Goal: Contribute content: Contribute content

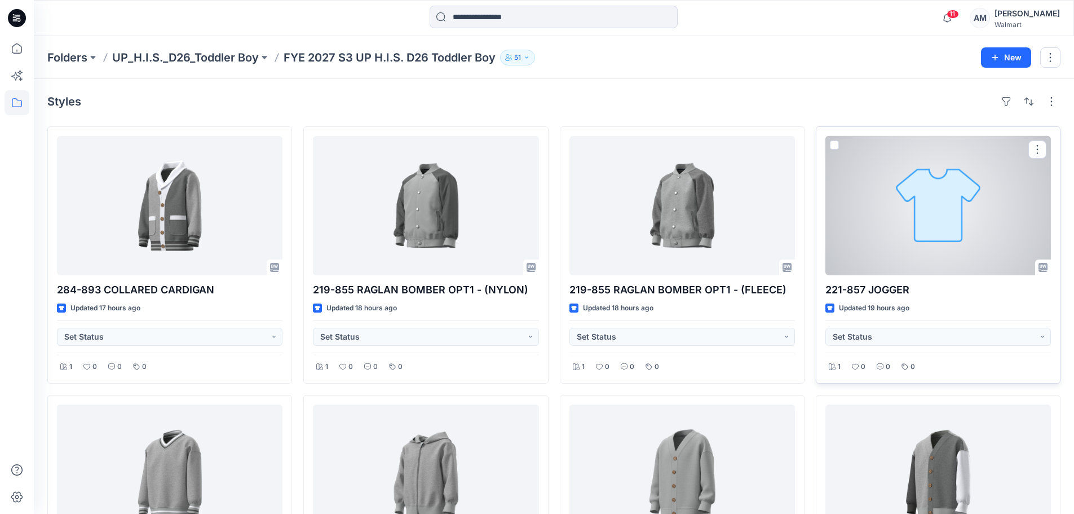
click at [942, 197] on div at bounding box center [938, 205] width 226 height 139
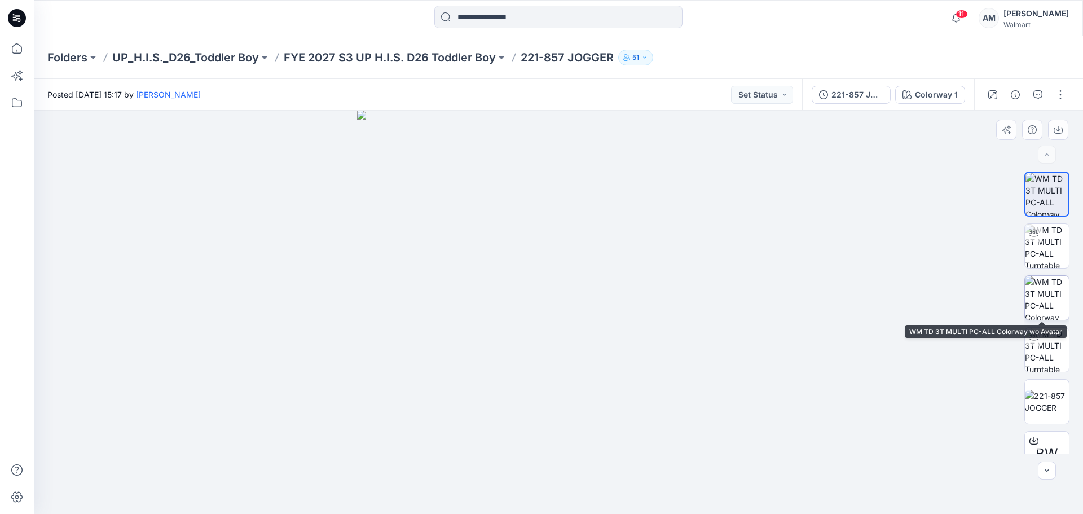
click at [1045, 307] on img at bounding box center [1046, 298] width 44 height 44
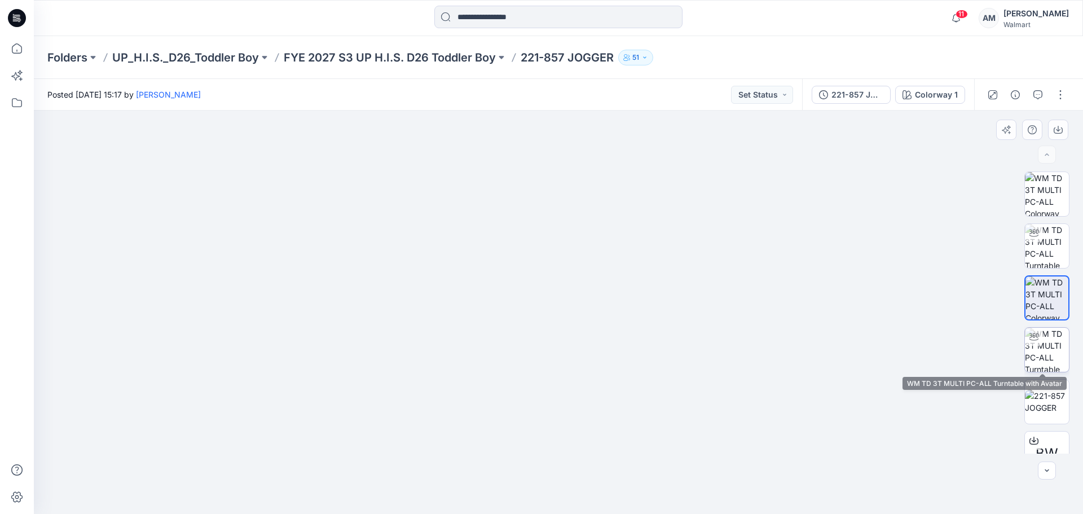
click at [1052, 344] on img at bounding box center [1046, 350] width 44 height 44
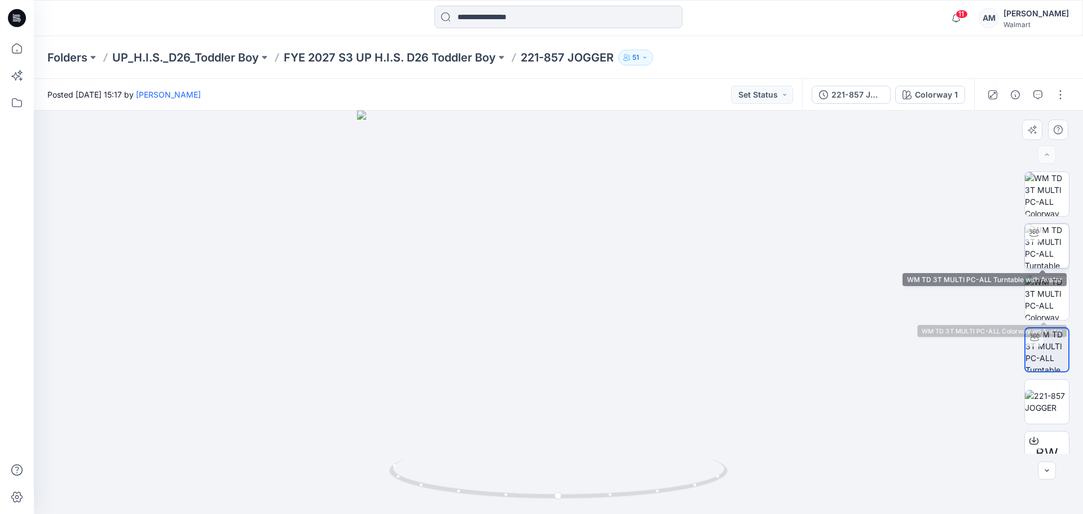
click at [1028, 240] on div at bounding box center [1033, 233] width 18 height 18
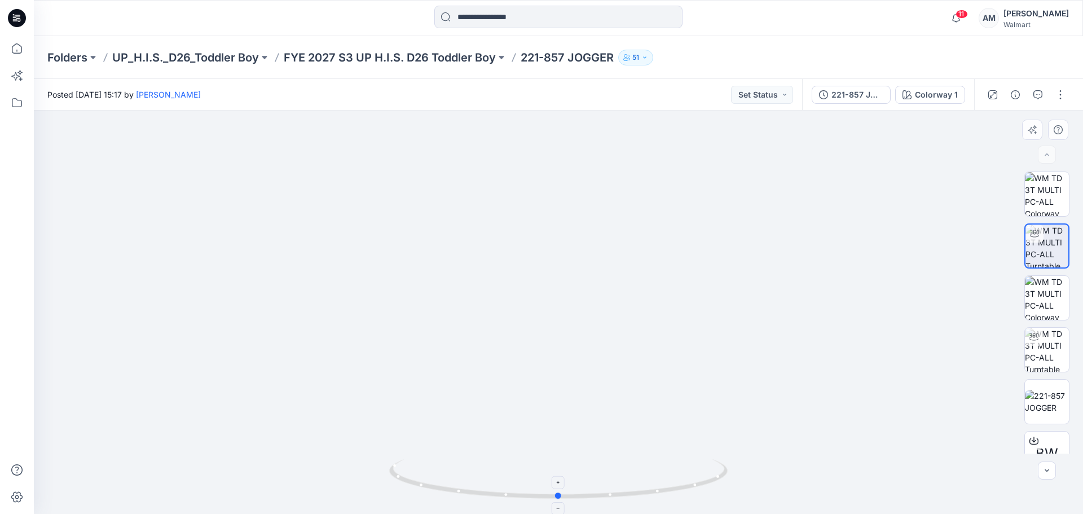
click at [559, 491] on icon at bounding box center [559, 480] width 341 height 42
drag, startPoint x: 563, startPoint y: 365, endPoint x: 562, endPoint y: 147, distance: 217.6
click at [562, 148] on img at bounding box center [558, 108] width 949 height 810
drag, startPoint x: 556, startPoint y: 496, endPoint x: 694, endPoint y: 483, distance: 137.6
click at [694, 483] on icon at bounding box center [559, 480] width 341 height 42
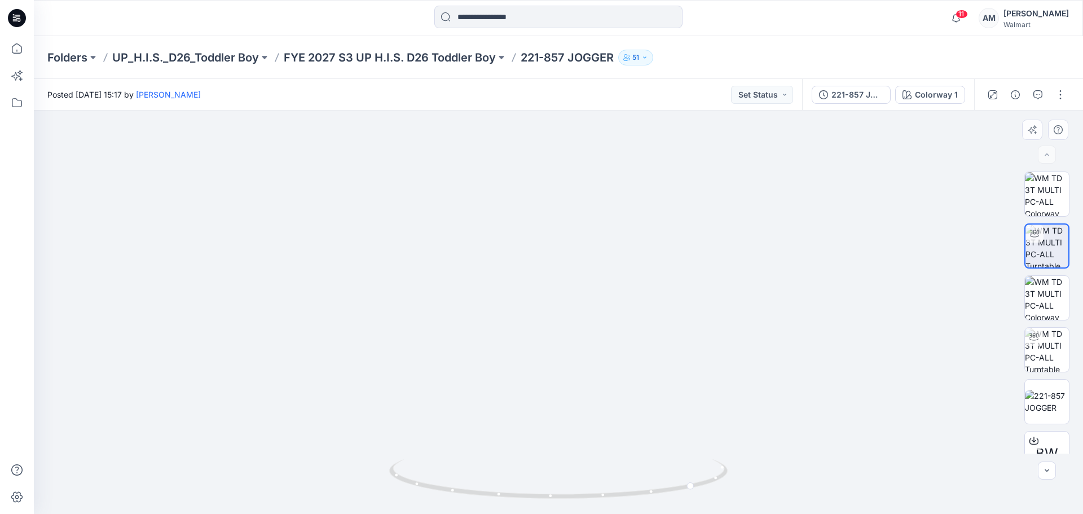
click at [812, 262] on img at bounding box center [558, 67] width 949 height 893
drag, startPoint x: 690, startPoint y: 483, endPoint x: 840, endPoint y: 505, distance: 151.6
click at [517, 501] on icon at bounding box center [559, 480] width 341 height 42
click at [1064, 90] on button "button" at bounding box center [1060, 95] width 18 height 18
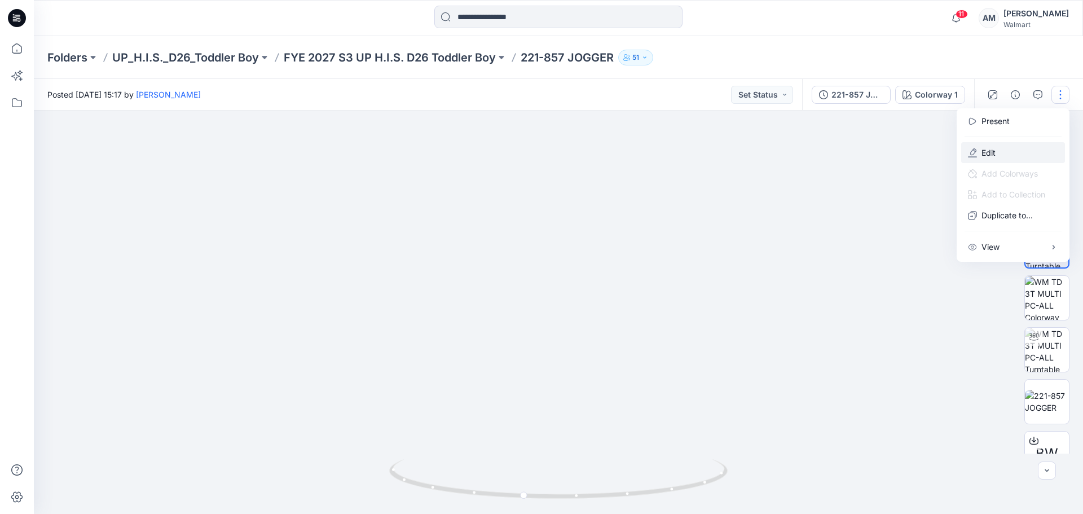
click at [982, 150] on p "Edit" at bounding box center [988, 153] width 14 height 12
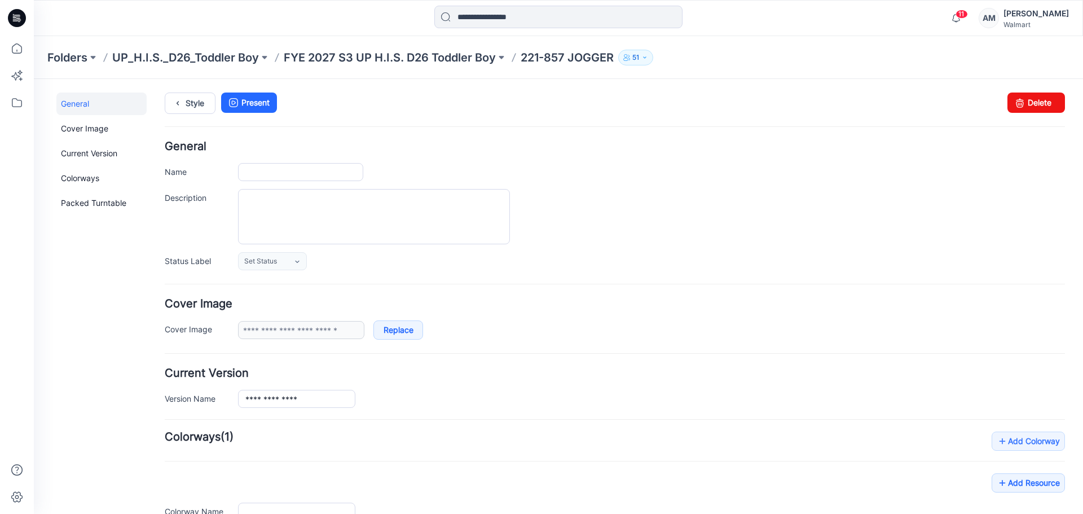
type input "**********"
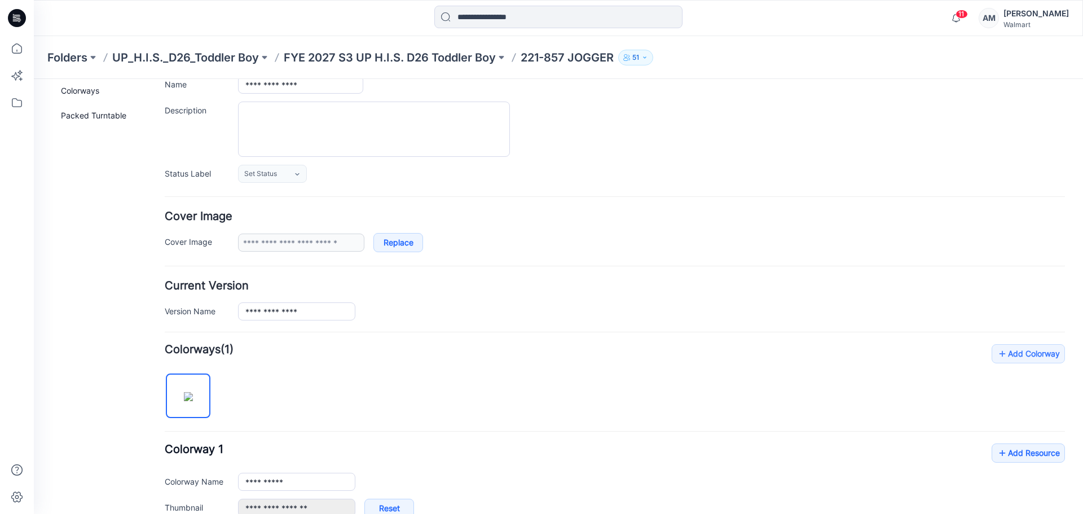
scroll to position [338, 0]
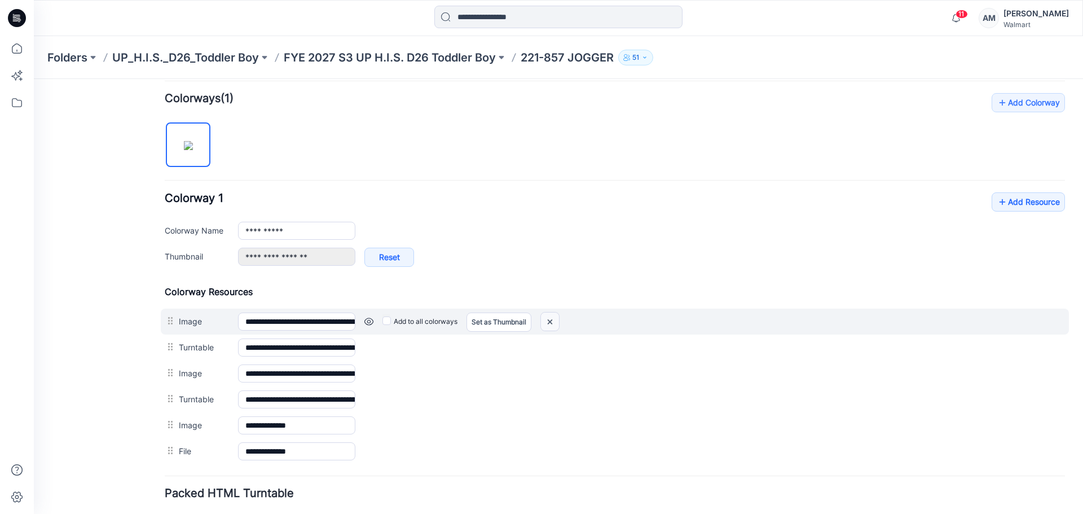
click at [550, 323] on img at bounding box center [550, 321] width 18 height 19
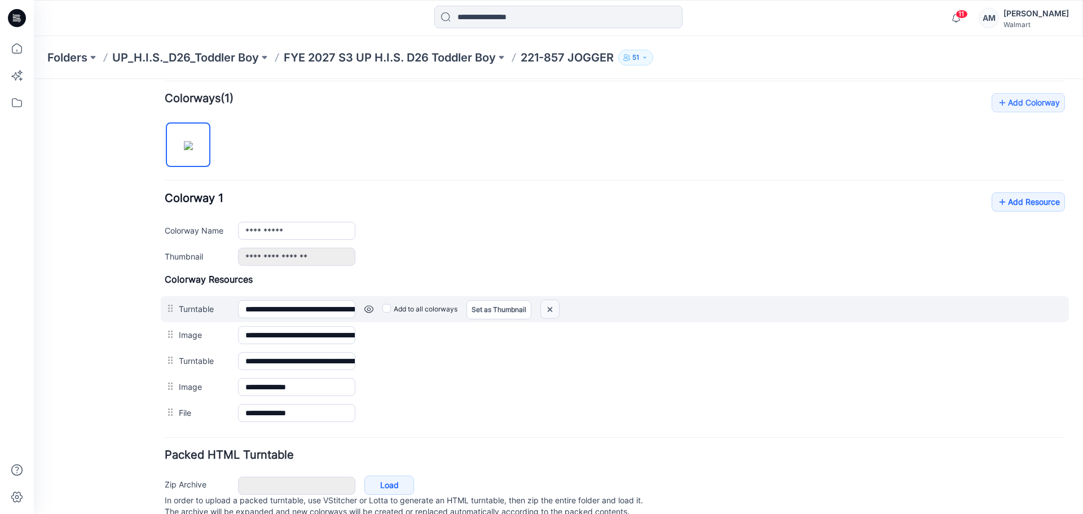
click at [555, 307] on img at bounding box center [550, 309] width 18 height 19
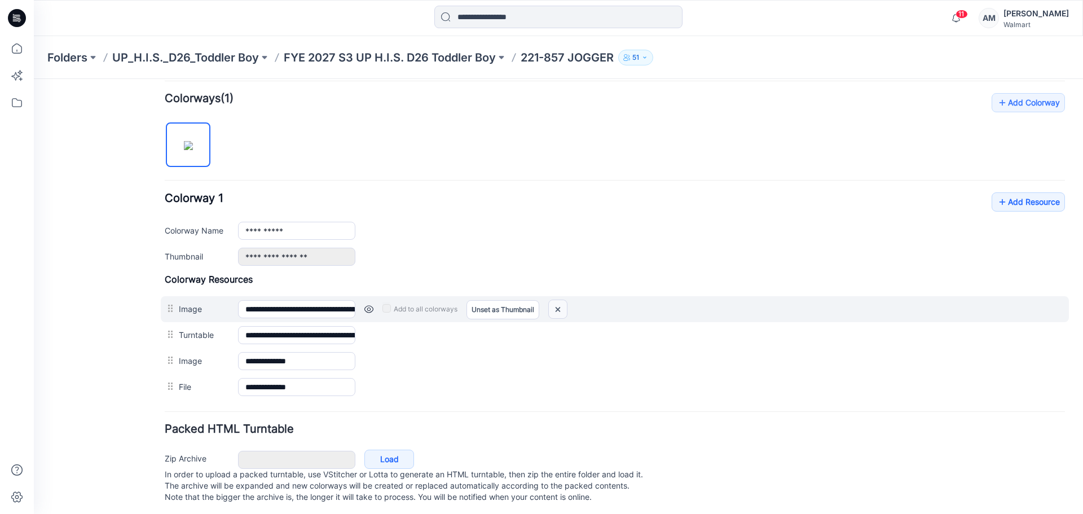
click at [558, 310] on img at bounding box center [558, 309] width 18 height 19
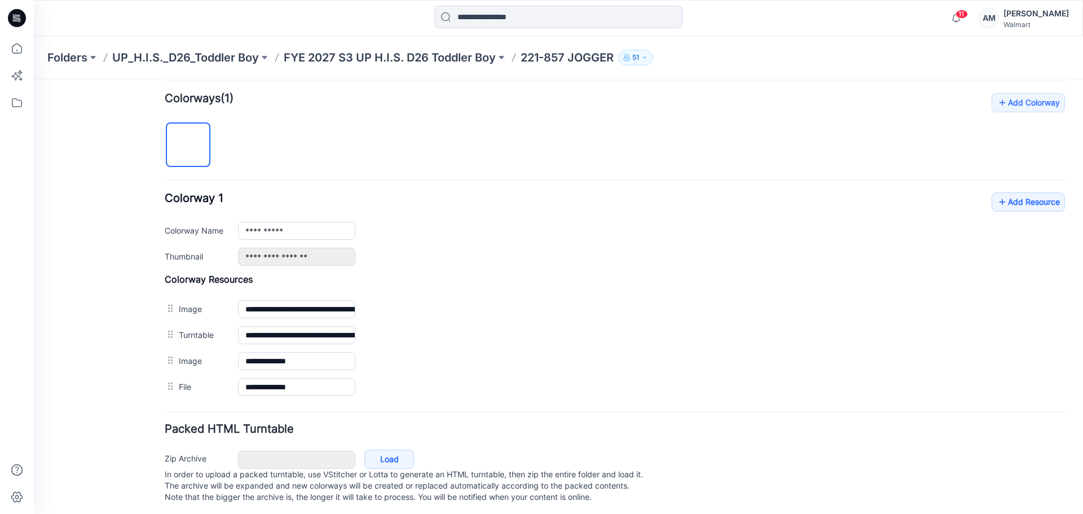
scroll to position [328, 0]
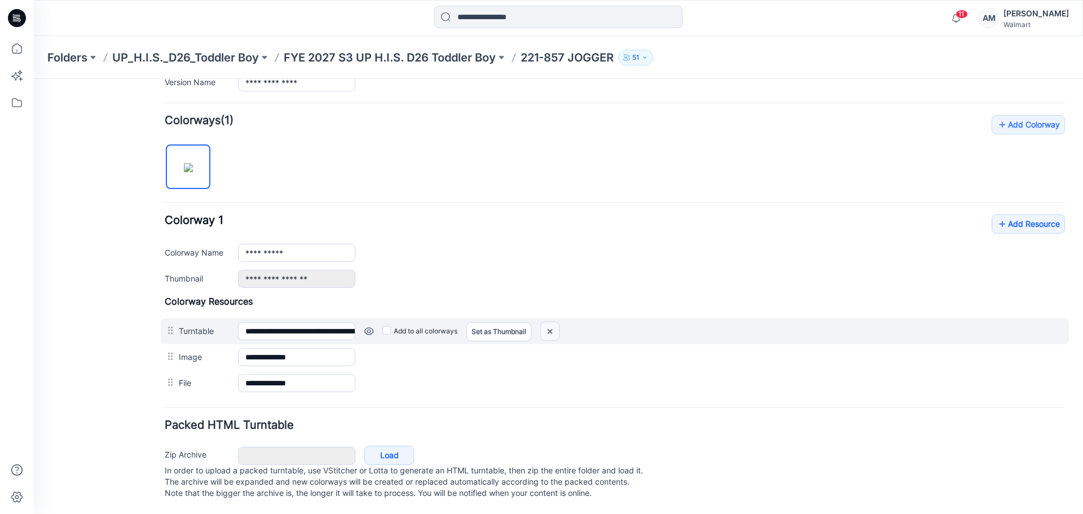
click at [554, 322] on img at bounding box center [550, 331] width 18 height 19
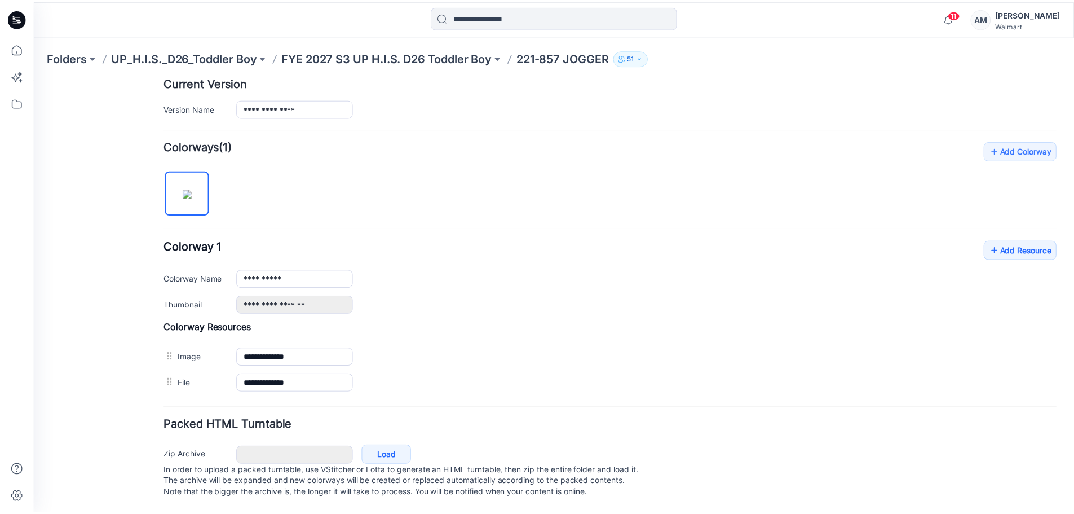
scroll to position [302, 0]
click at [436, 56] on p "FYE 2027 S3 UP H.I.S. D26 Toddler Boy" at bounding box center [390, 58] width 212 height 16
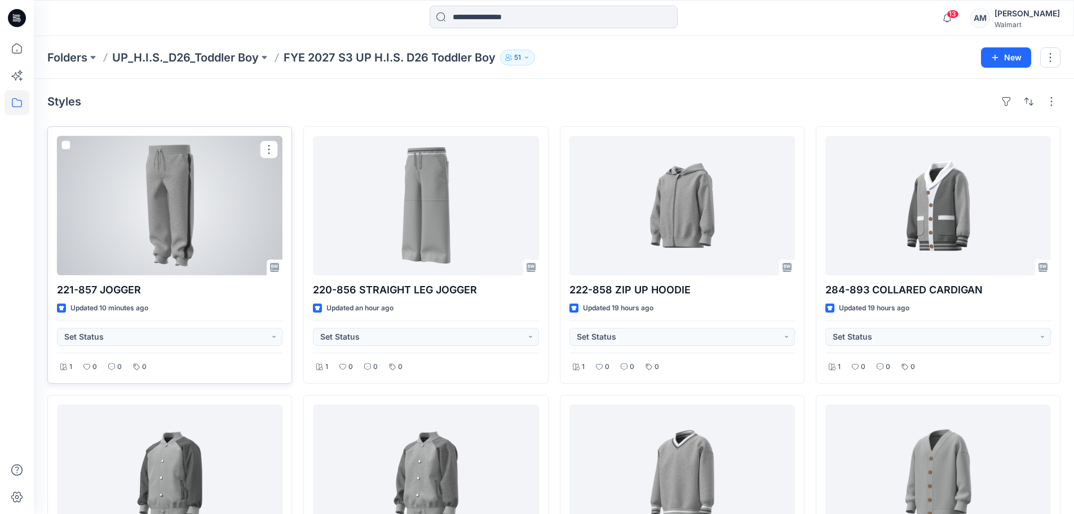
click at [207, 233] on div at bounding box center [170, 205] width 226 height 139
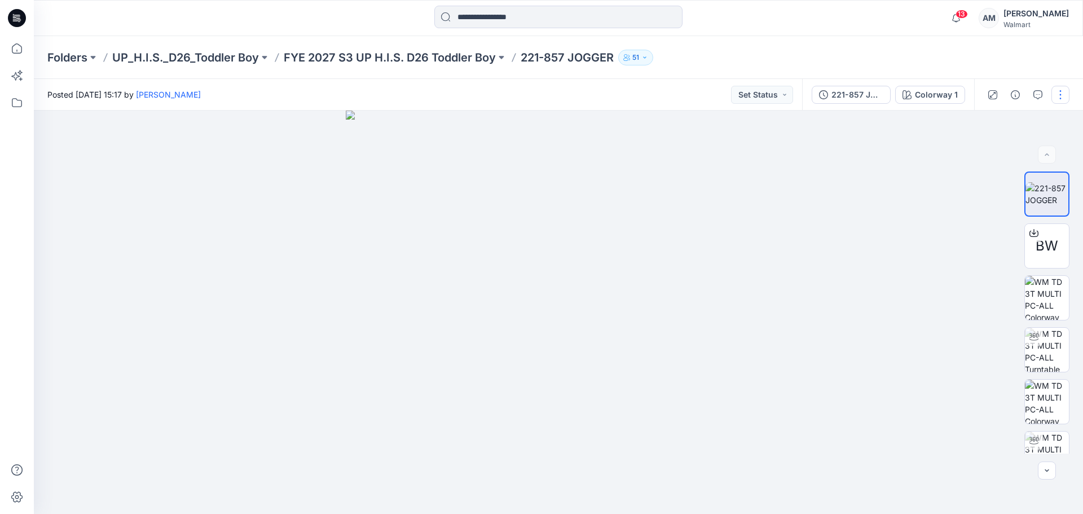
click at [1063, 92] on button "button" at bounding box center [1060, 95] width 18 height 18
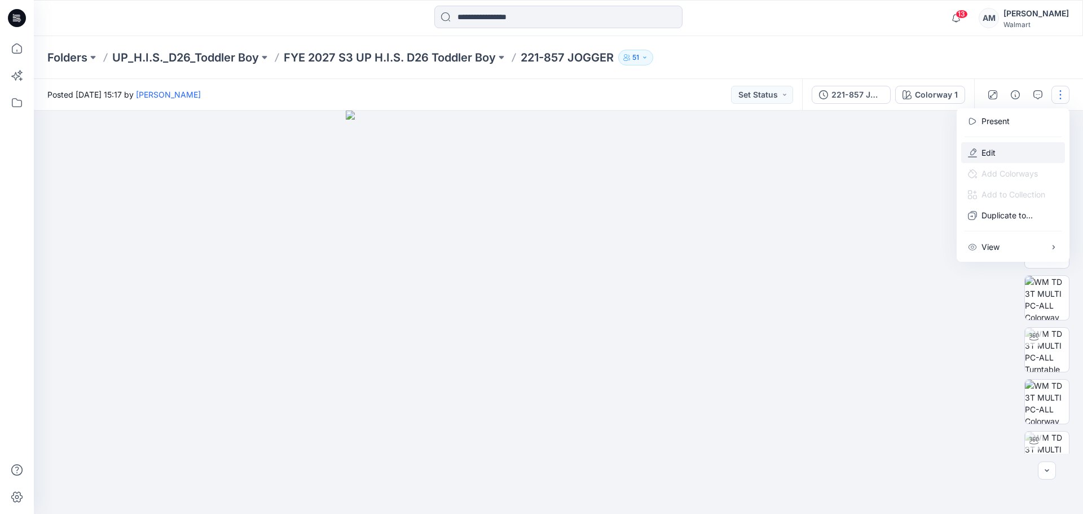
click at [995, 145] on button "Edit" at bounding box center [1013, 152] width 104 height 21
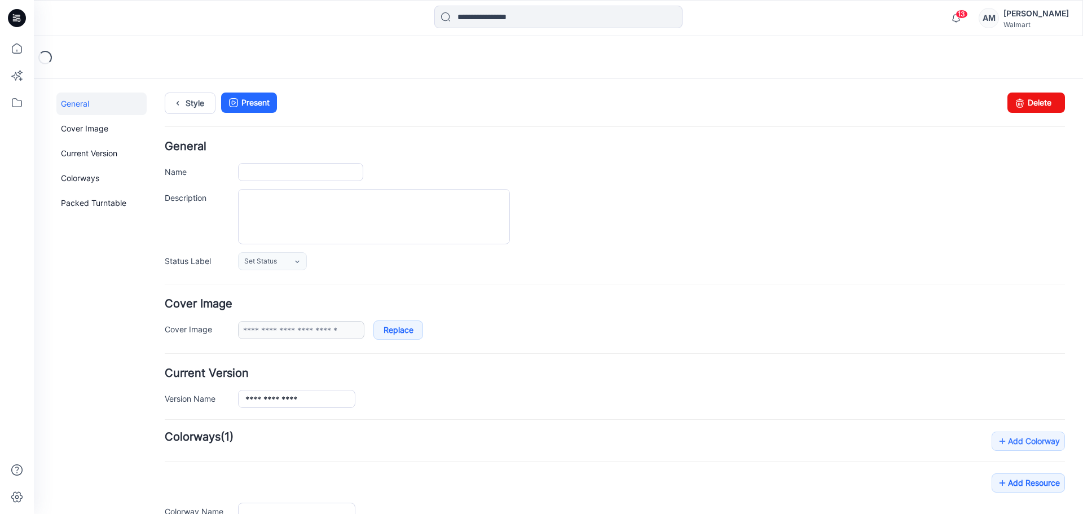
type input "**********"
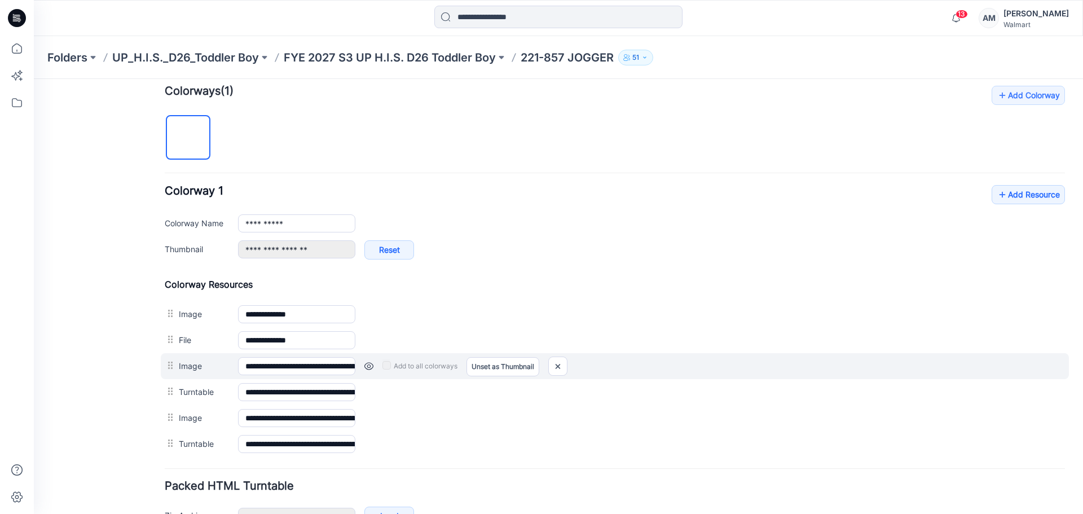
scroll to position [418, 0]
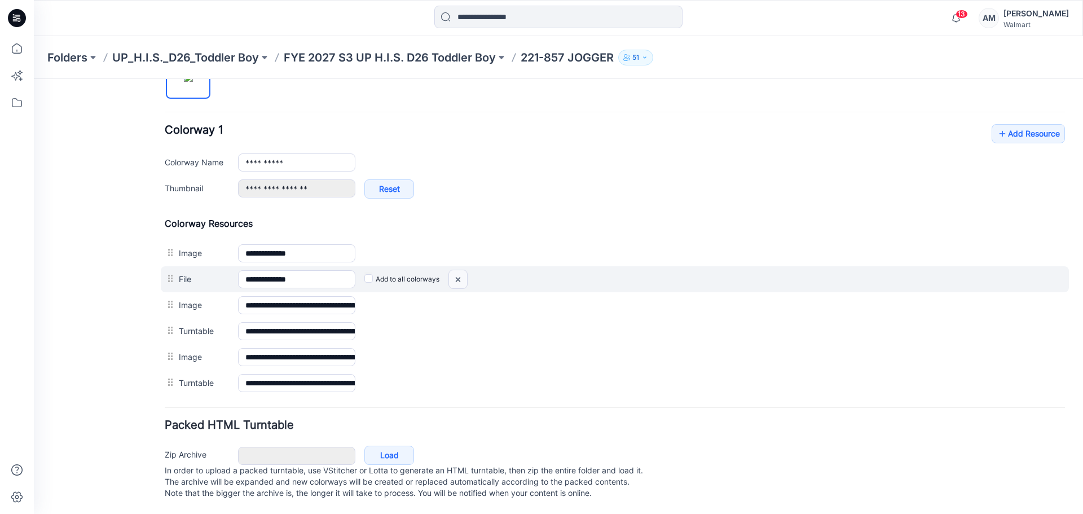
drag, startPoint x: 461, startPoint y: 266, endPoint x: 642, endPoint y: 123, distance: 230.4
click at [462, 270] on img at bounding box center [458, 279] width 18 height 19
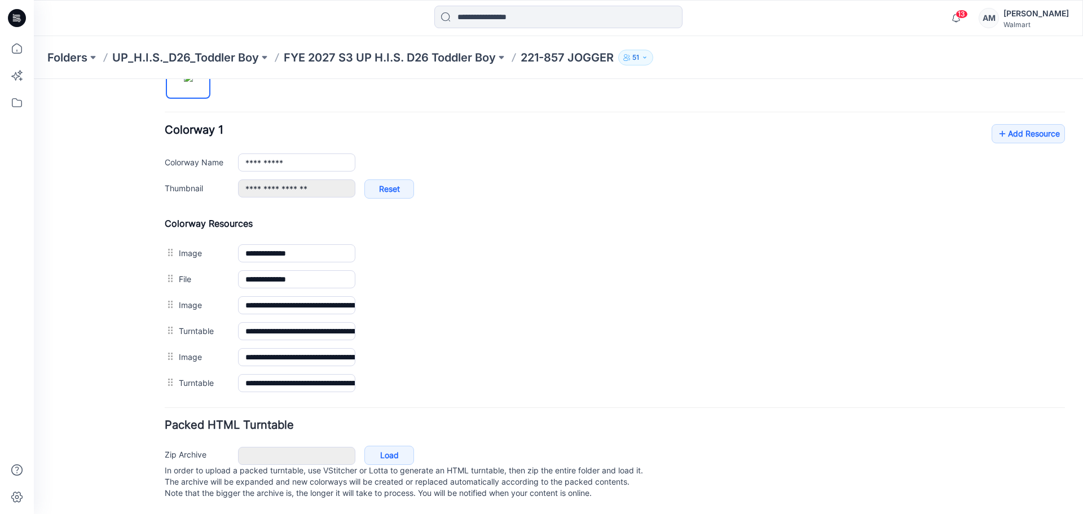
scroll to position [392, 0]
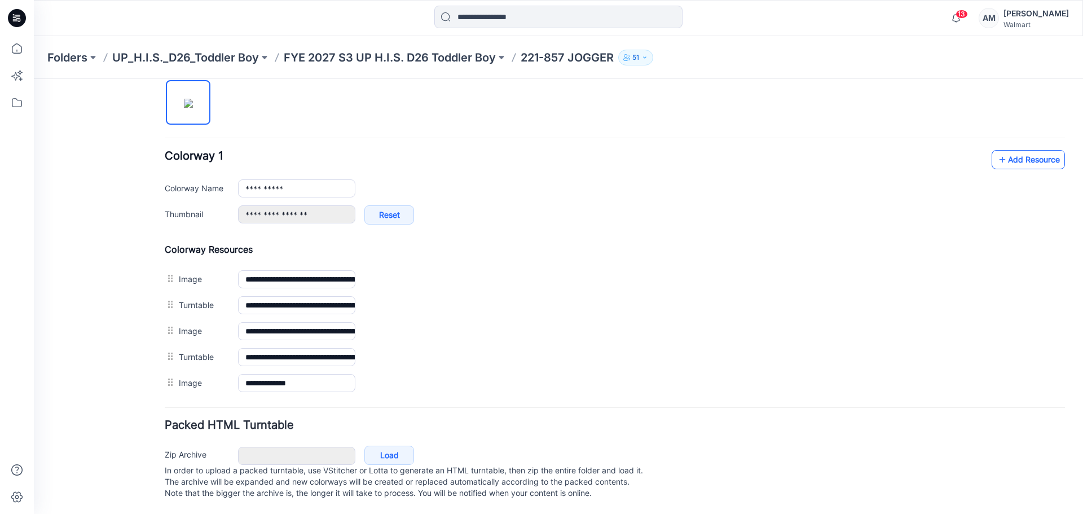
click at [1015, 150] on link "Add Resource" at bounding box center [1027, 159] width 73 height 19
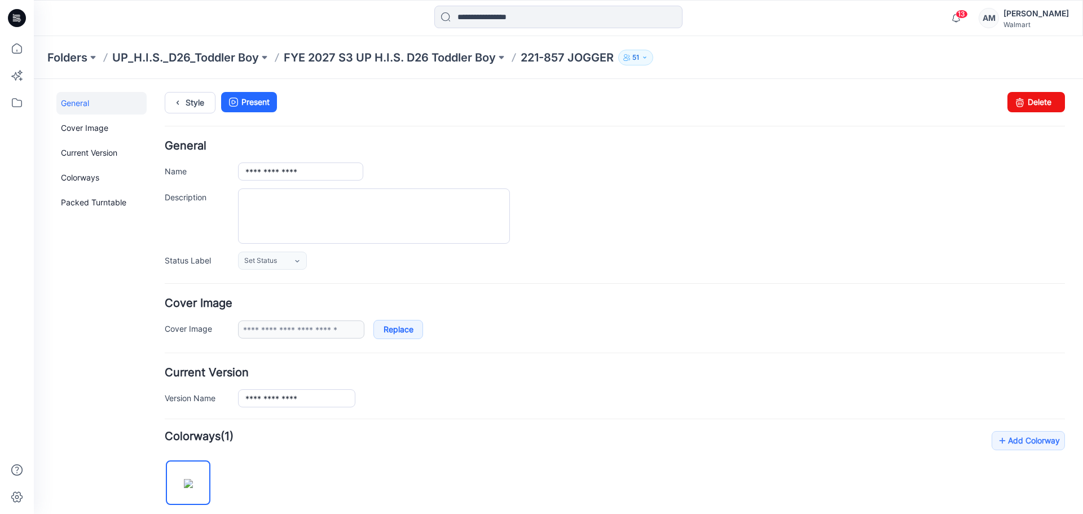
scroll to position [0, 0]
click at [164, 100] on div "**********" at bounding box center [551, 499] width 1035 height 841
click at [189, 99] on link "Style" at bounding box center [190, 102] width 51 height 21
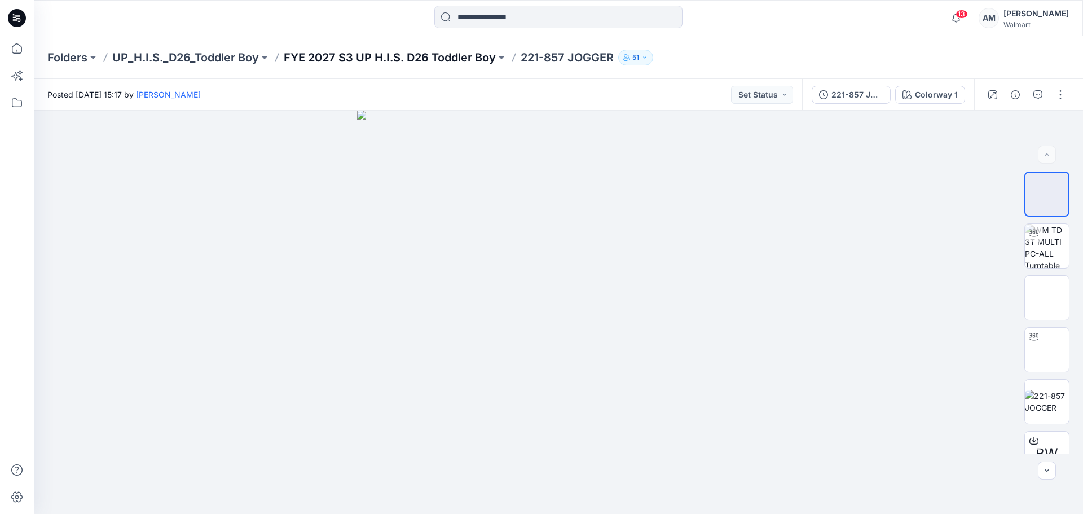
click at [378, 64] on p "FYE 2027 S3 UP H.I.S. D26 Toddler Boy" at bounding box center [390, 58] width 212 height 16
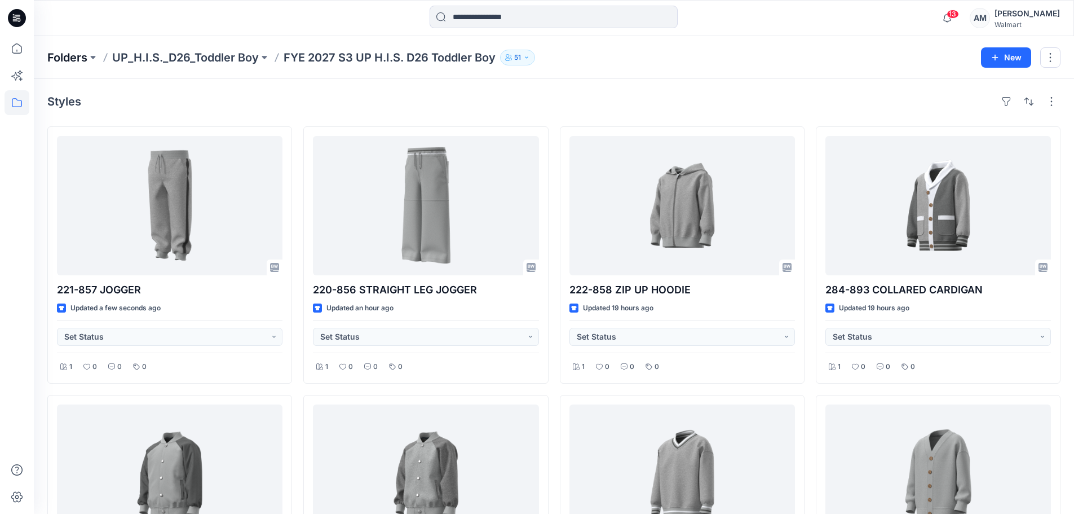
click at [72, 59] on p "Folders" at bounding box center [67, 58] width 40 height 16
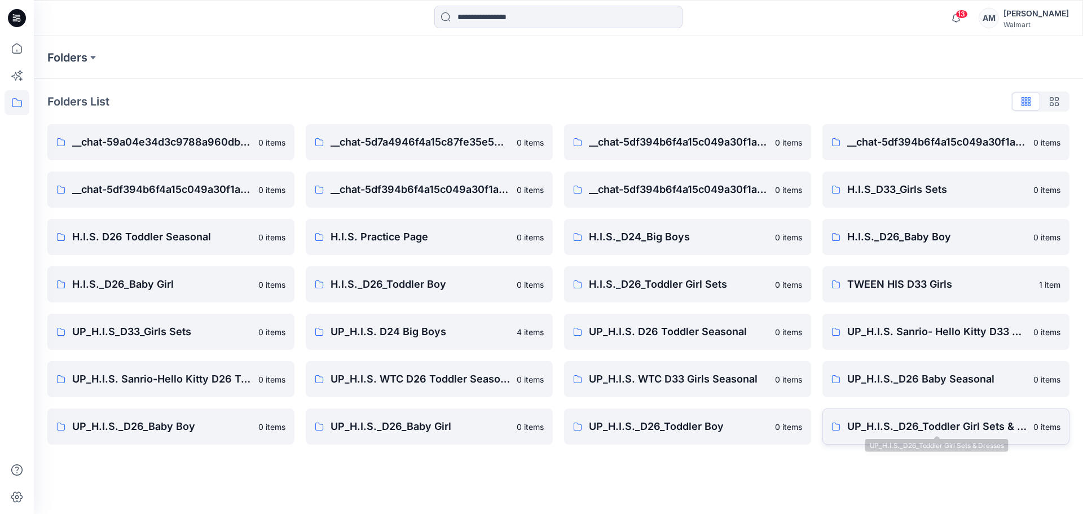
click at [948, 421] on p "UP_H.I.S._D26_Toddler Girl Sets & Dresses" at bounding box center [936, 426] width 179 height 16
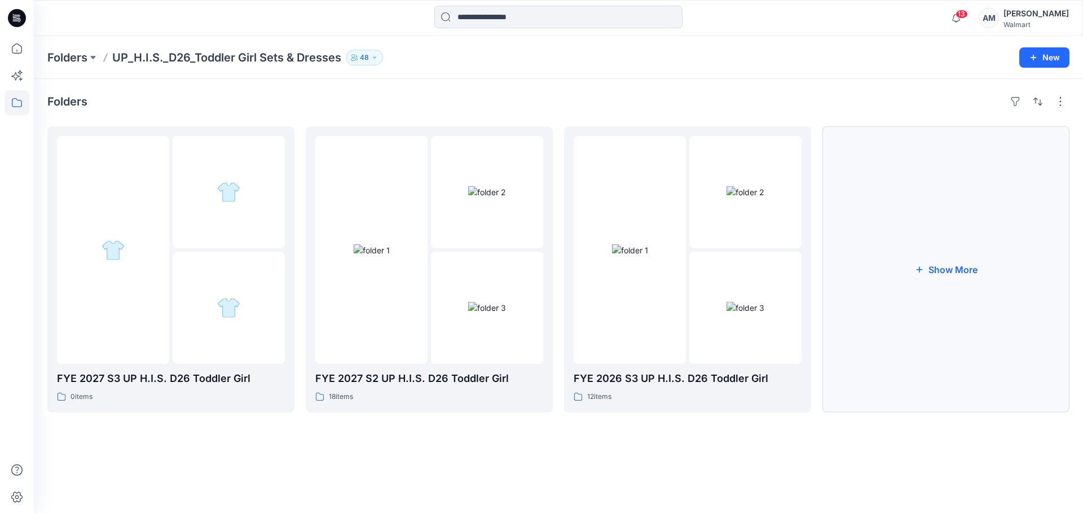
click at [972, 276] on button "Show More" at bounding box center [945, 269] width 247 height 286
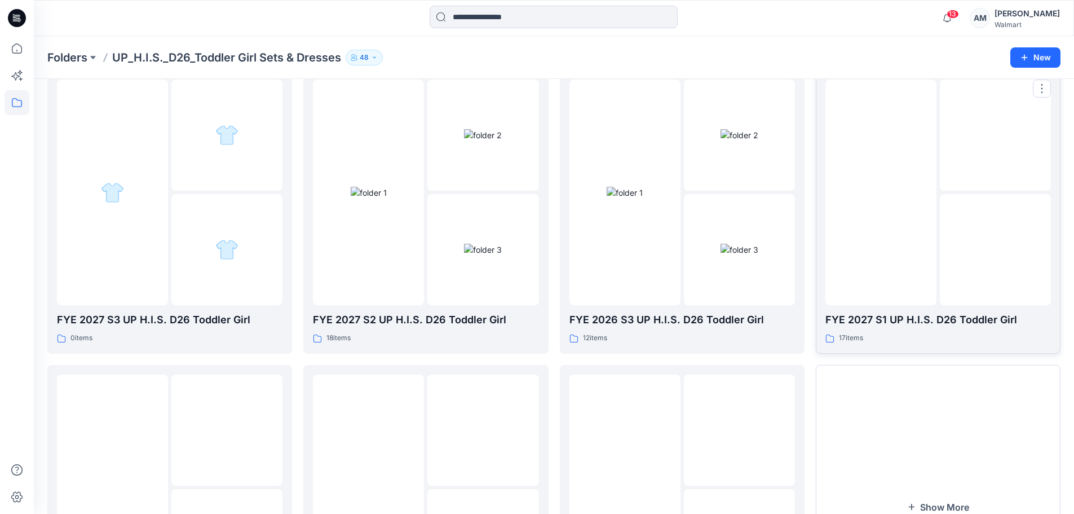
scroll to position [113, 0]
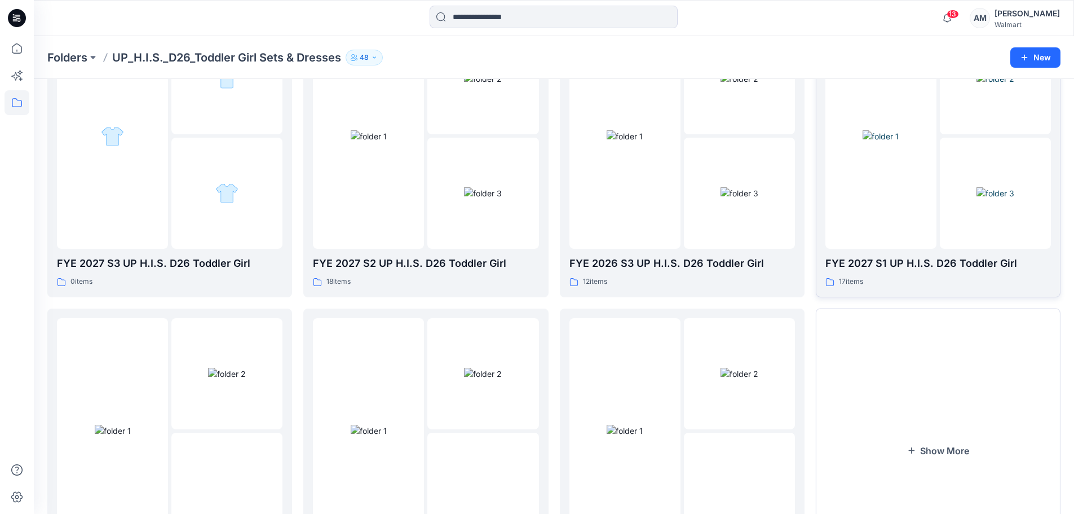
click at [977, 187] on img at bounding box center [996, 193] width 38 height 12
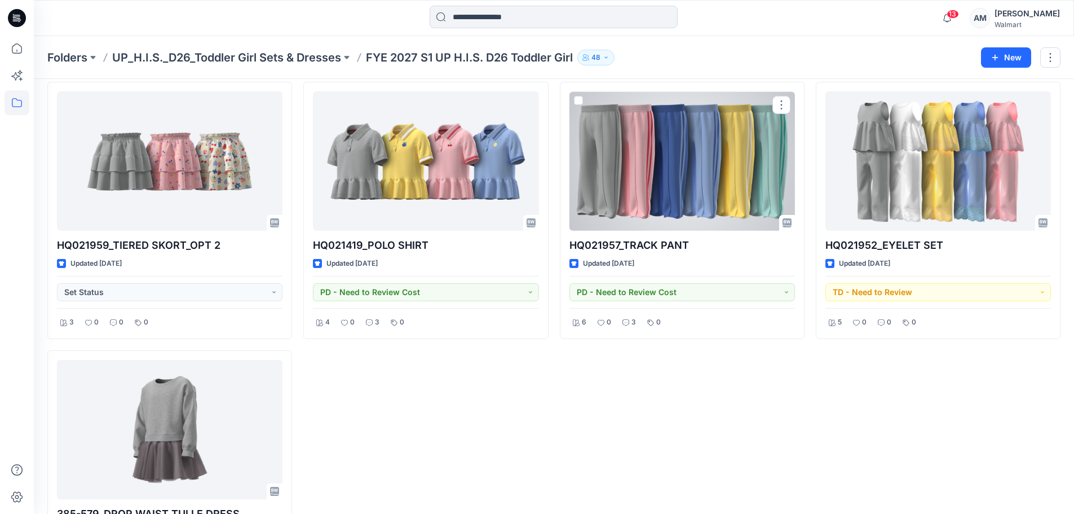
scroll to position [733, 0]
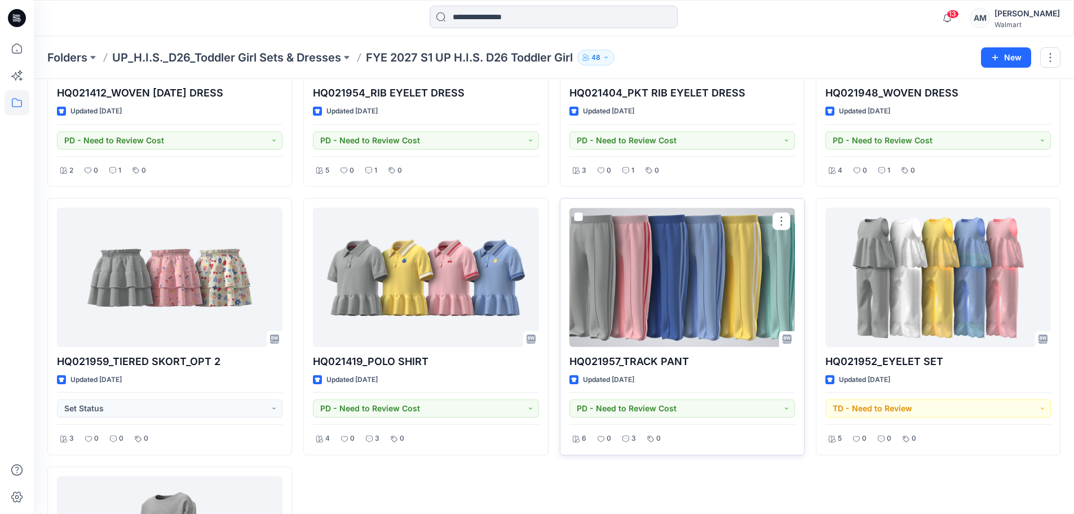
click at [710, 262] on div at bounding box center [682, 276] width 226 height 139
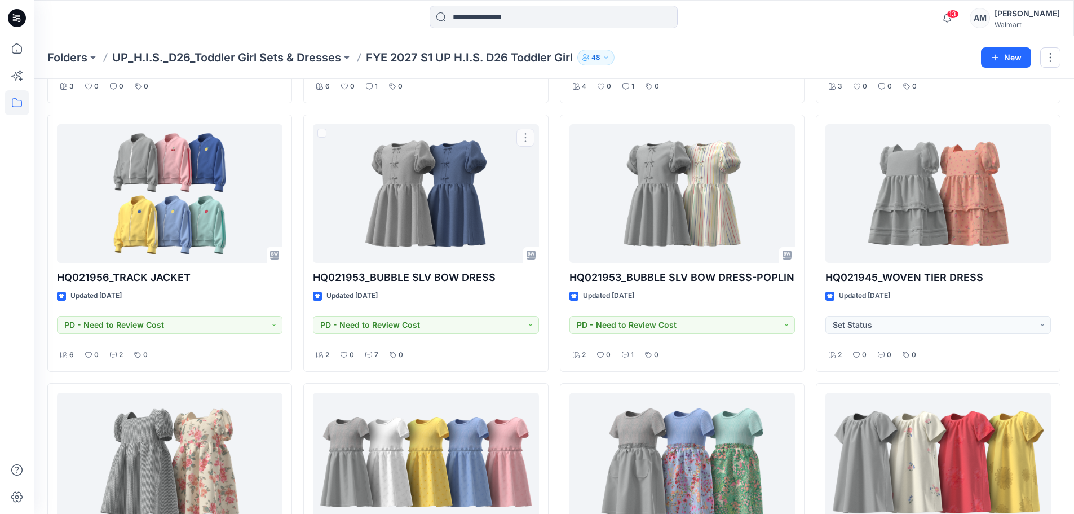
scroll to position [280, 0]
click at [246, 54] on p "UP_H.I.S._D26_Toddler Girl Sets & Dresses" at bounding box center [226, 58] width 229 height 16
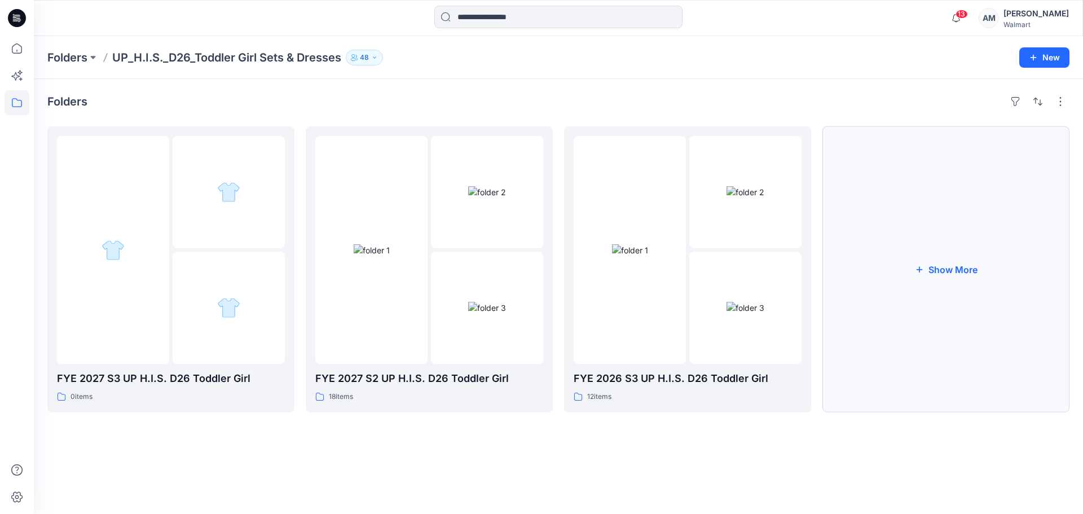
click at [924, 273] on button "Show More" at bounding box center [945, 269] width 247 height 286
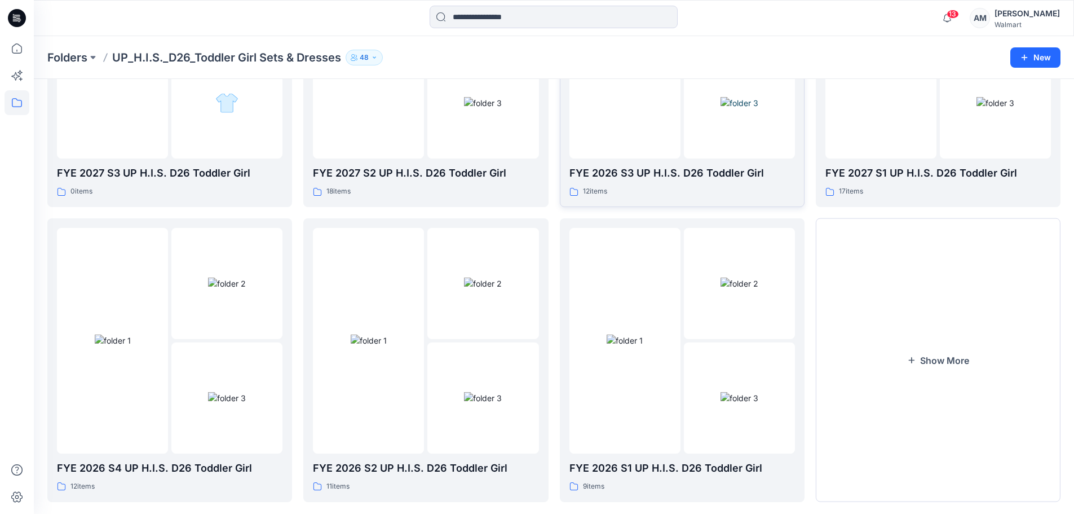
scroll to position [223, 0]
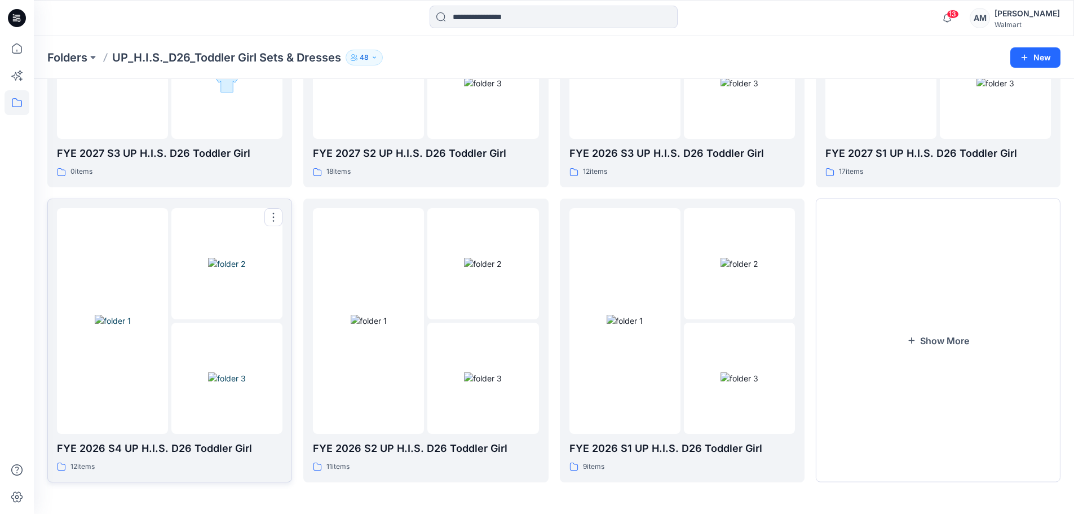
click at [131, 315] on img at bounding box center [113, 321] width 36 height 12
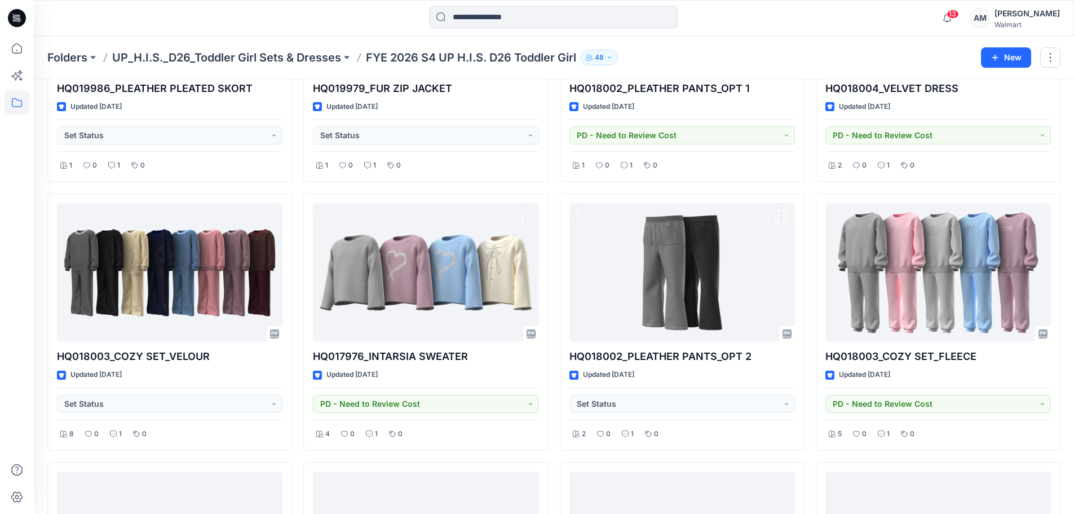
scroll to position [138, 0]
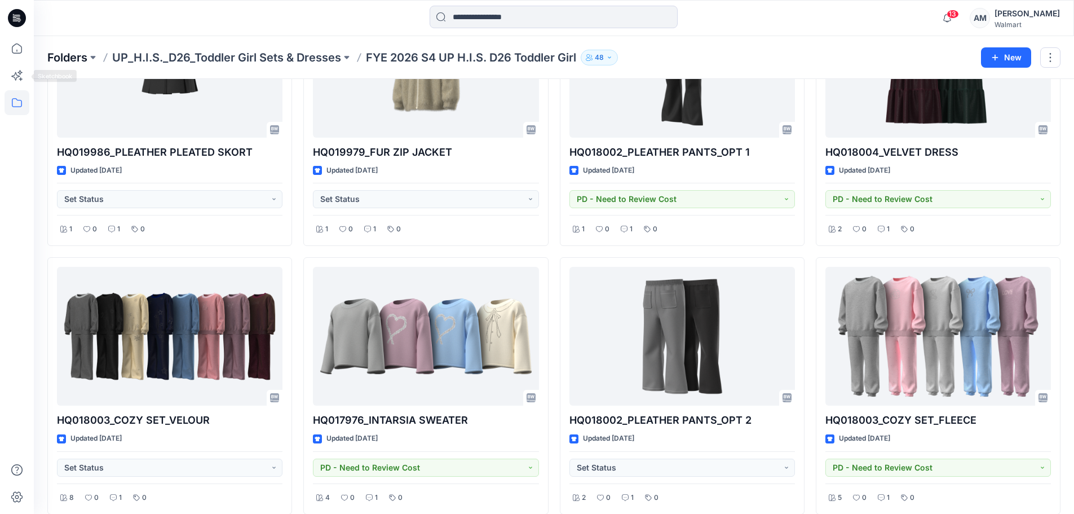
click at [63, 60] on p "Folders" at bounding box center [67, 58] width 40 height 16
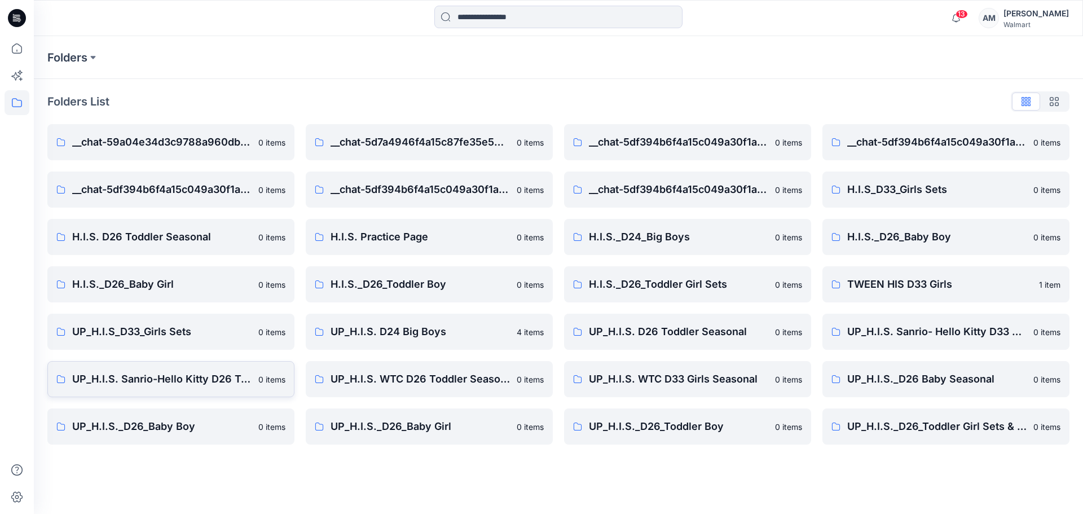
click at [136, 382] on p "UP_H.I.S. Sanrio-Hello Kitty D26 Toddler Girls" at bounding box center [161, 379] width 179 height 16
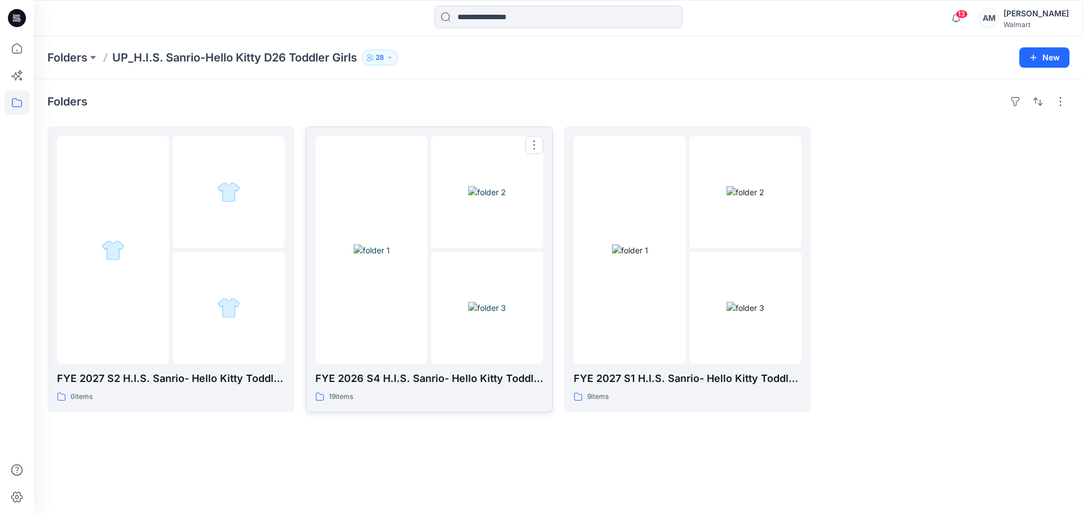
click at [468, 302] on img at bounding box center [487, 308] width 38 height 12
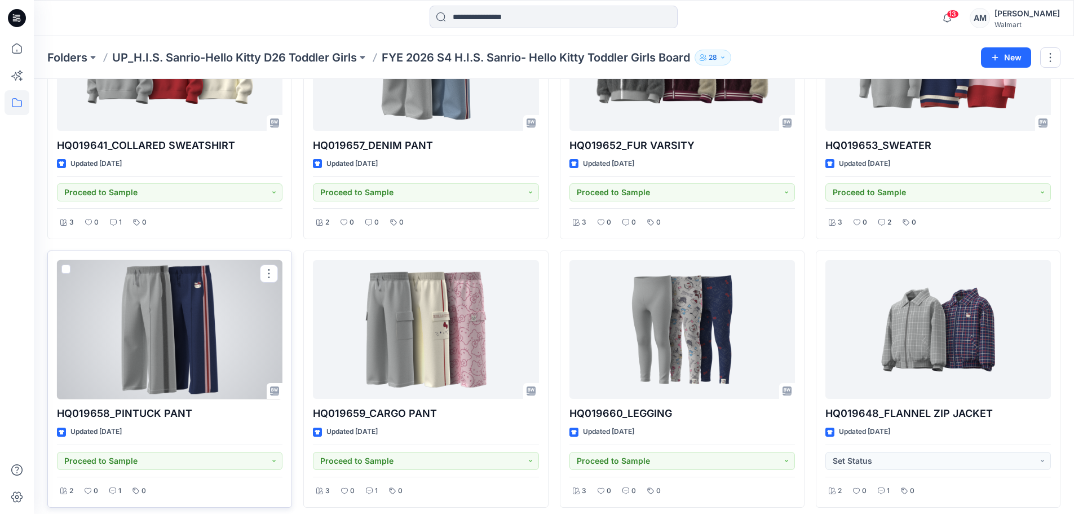
scroll to position [169, 0]
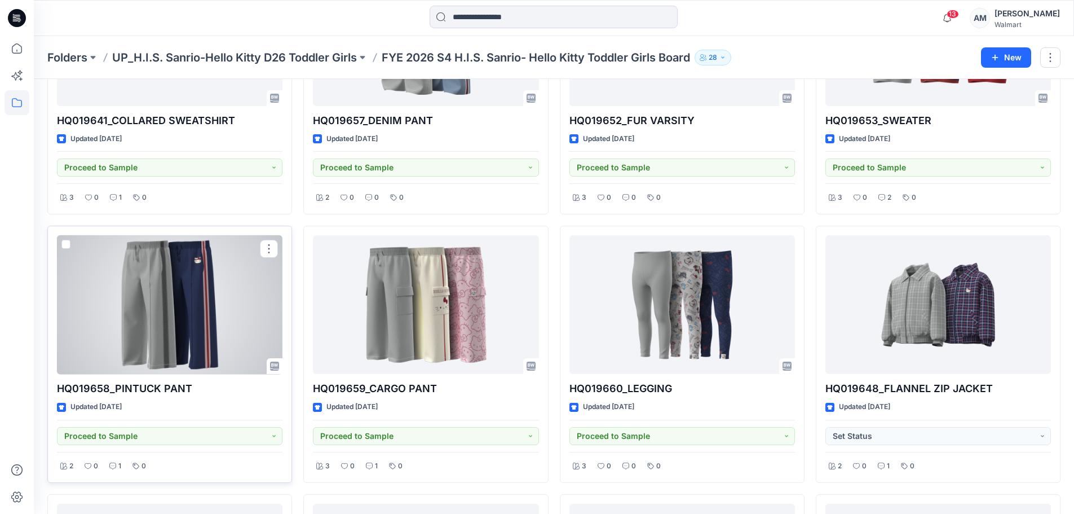
click at [161, 306] on div at bounding box center [170, 304] width 226 height 139
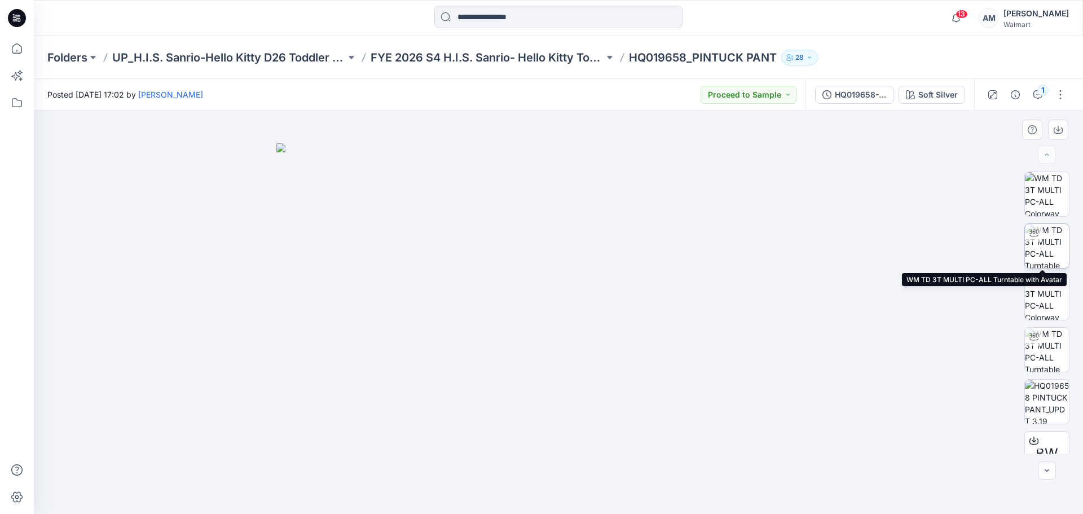
click at [1050, 251] on img at bounding box center [1046, 246] width 44 height 44
drag, startPoint x: 740, startPoint y: 347, endPoint x: 883, endPoint y: 362, distance: 143.5
click at [741, 347] on img at bounding box center [558, 176] width 949 height 676
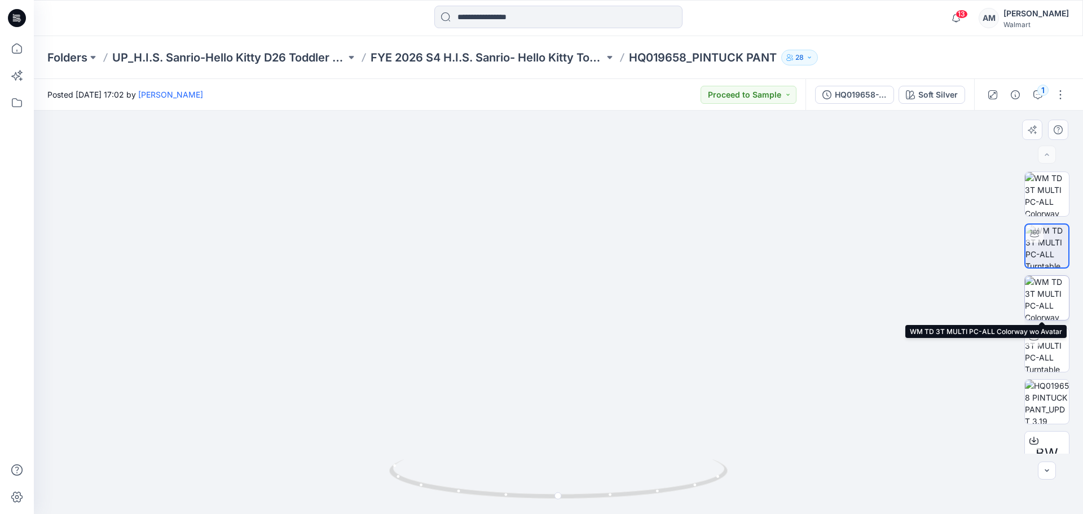
click at [1043, 290] on img at bounding box center [1046, 298] width 44 height 44
